Goal: Information Seeking & Learning: Find specific fact

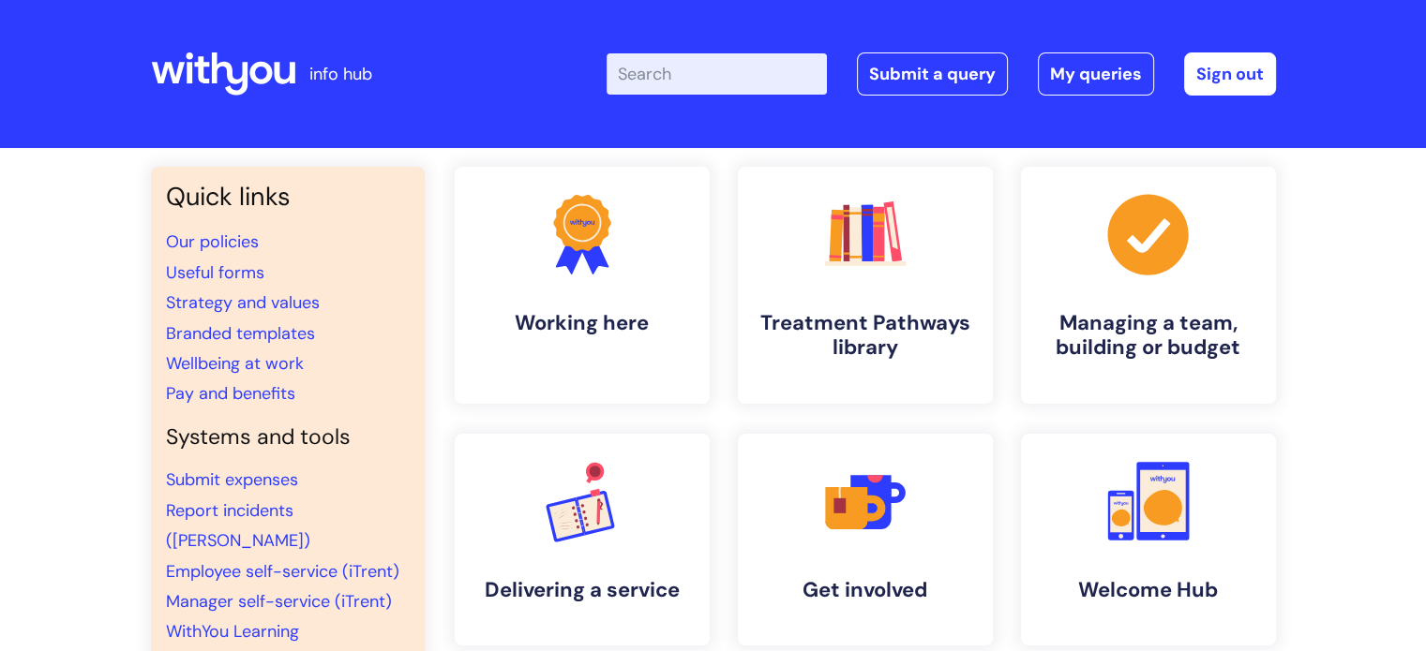
click at [716, 73] on input "Enter your search term here..." at bounding box center [716, 73] width 220 height 41
click at [707, 69] on input "Enter your search term here..." at bounding box center [716, 73] width 220 height 41
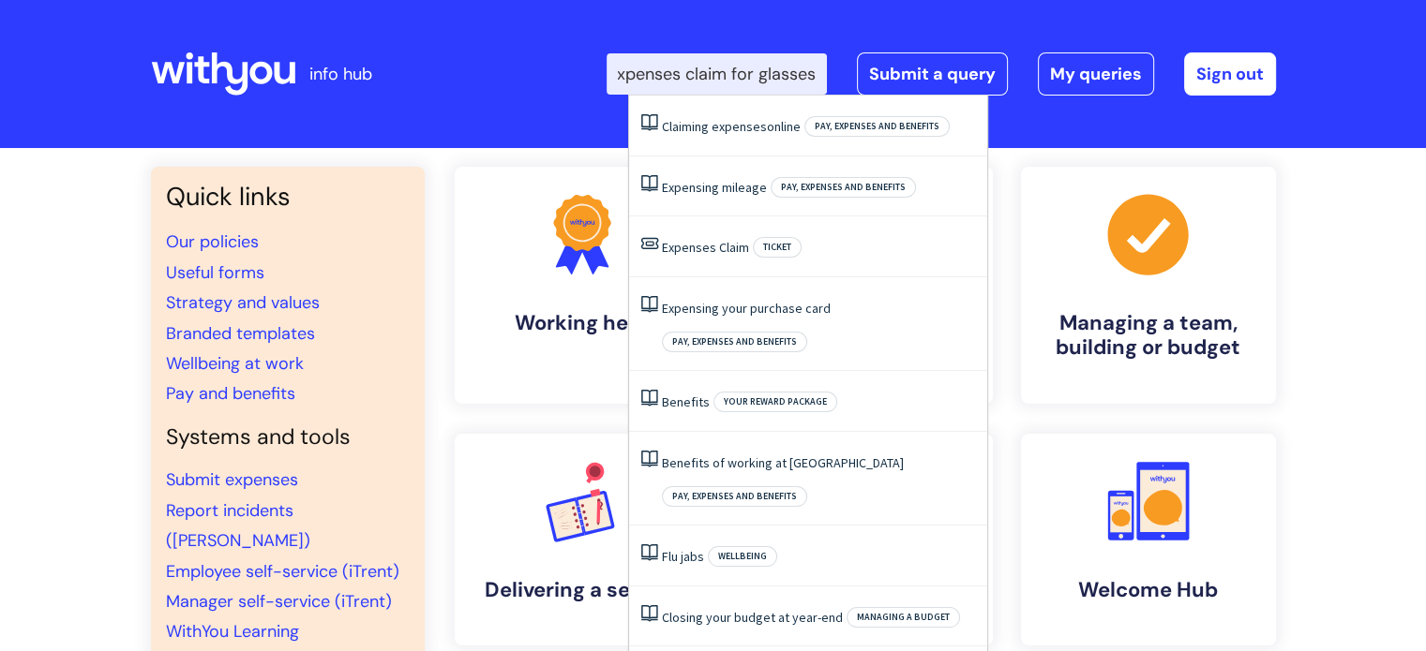
scroll to position [0, 30]
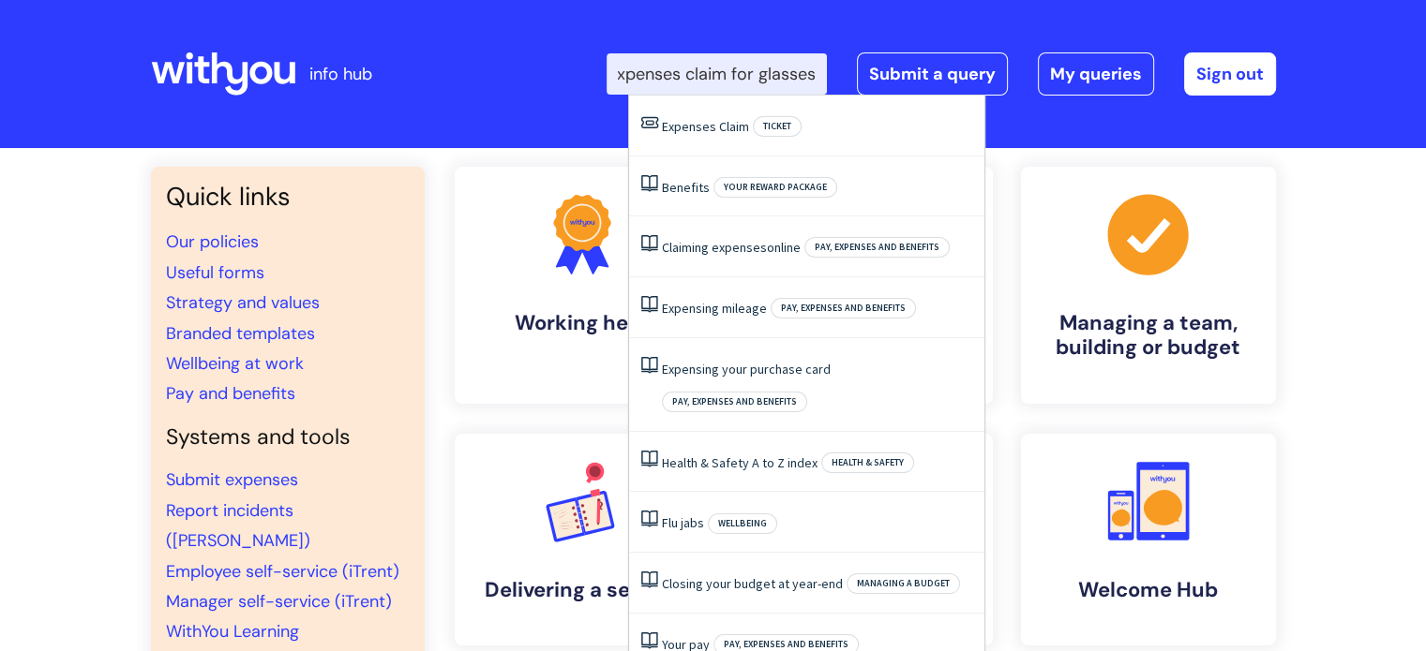
type input "expenses claim for glasses"
click button "Search" at bounding box center [0, 0] width 0 height 0
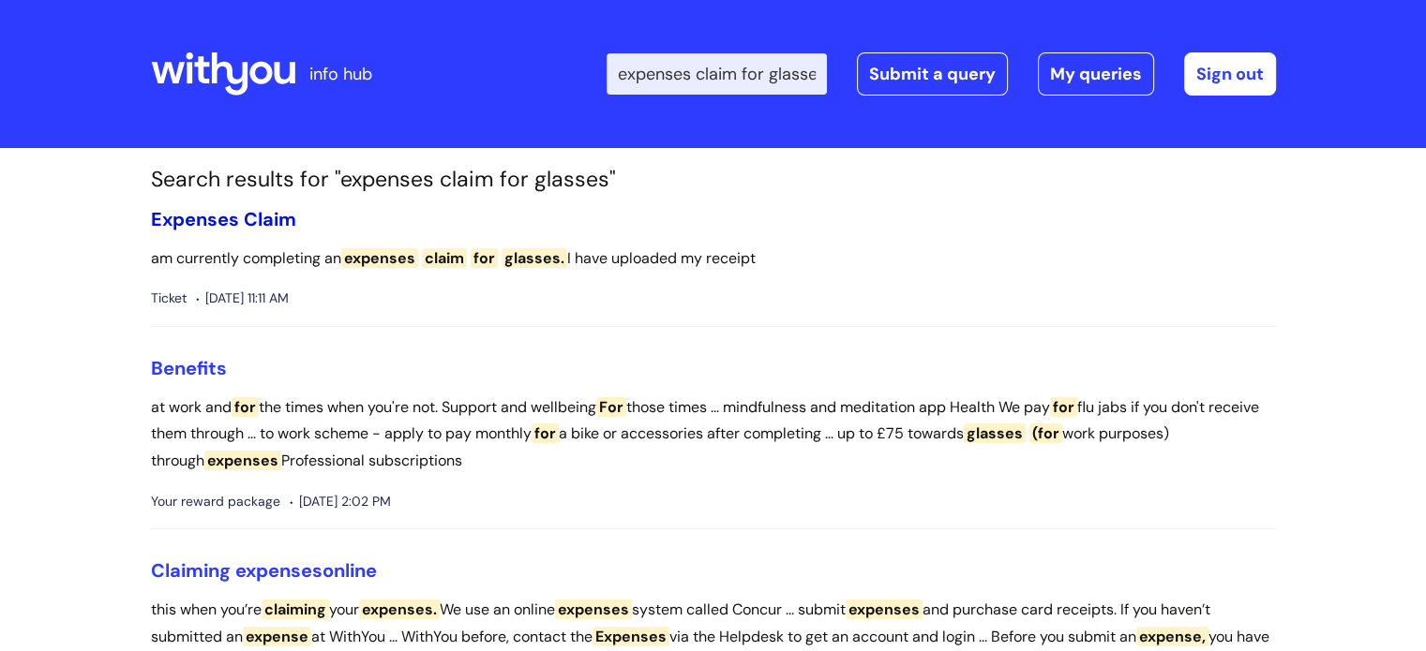
click at [210, 220] on span "Expenses" at bounding box center [195, 219] width 88 height 24
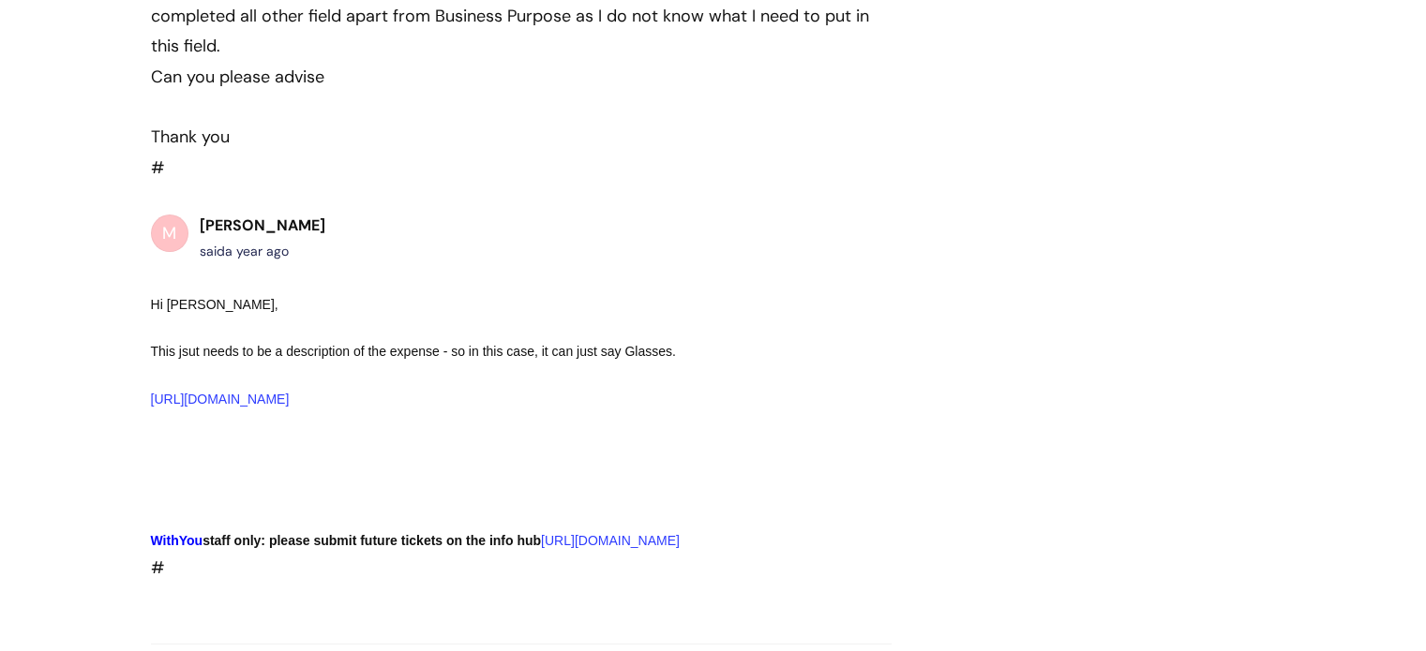
scroll to position [255, 0]
